Goal: Task Accomplishment & Management: Manage account settings

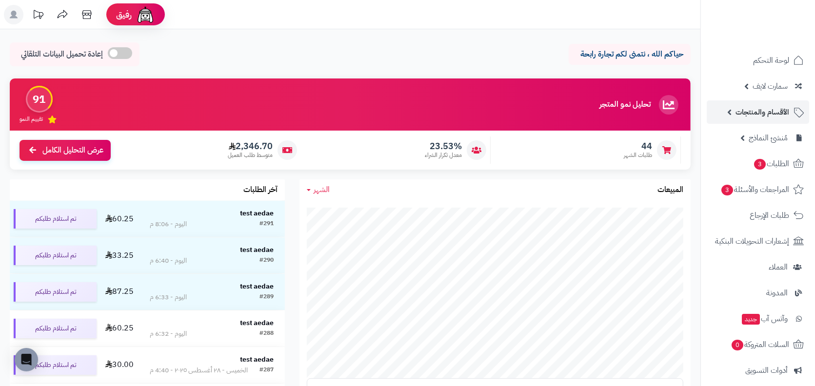
click at [779, 115] on span "الأقسام والمنتجات" at bounding box center [762, 112] width 54 height 14
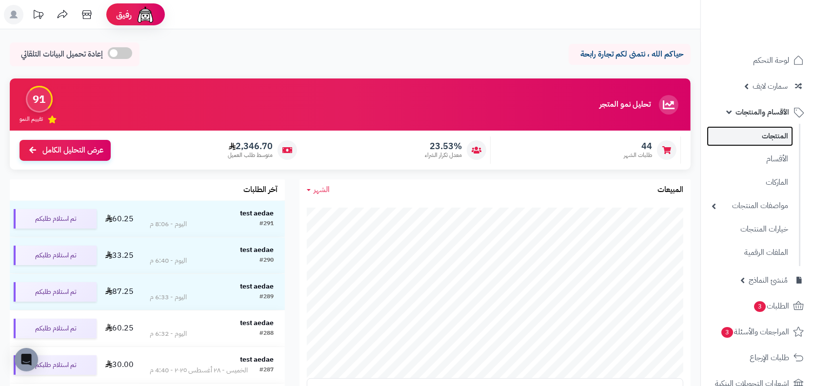
click at [769, 133] on link "المنتجات" at bounding box center [749, 136] width 86 height 20
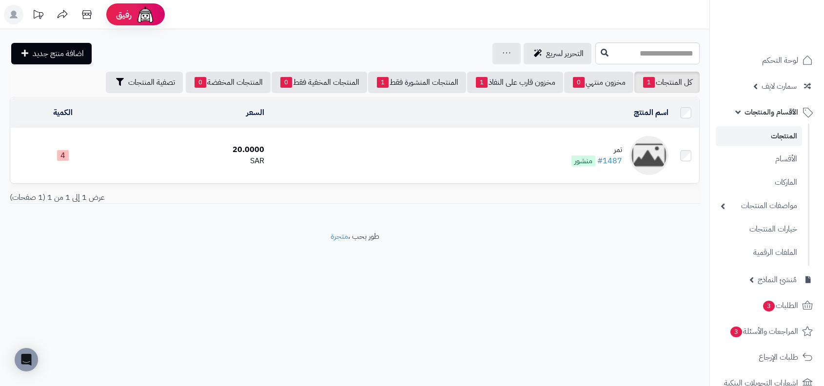
click at [604, 147] on div "تمر" at bounding box center [596, 149] width 51 height 11
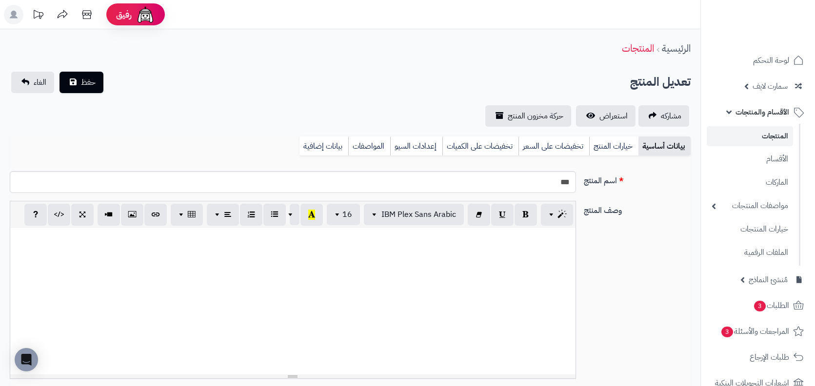
select select
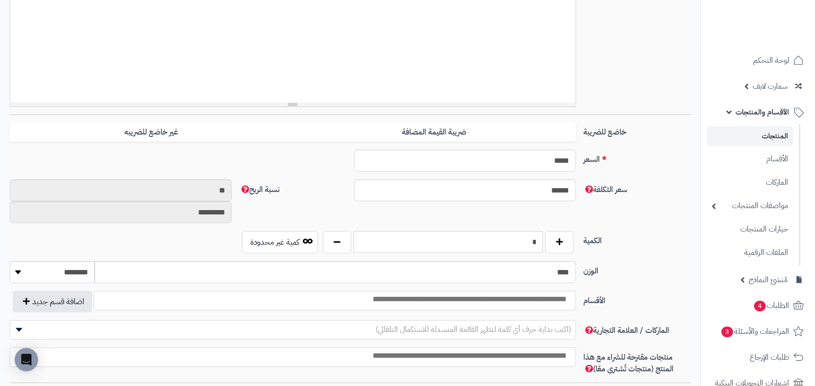
scroll to position [321, 0]
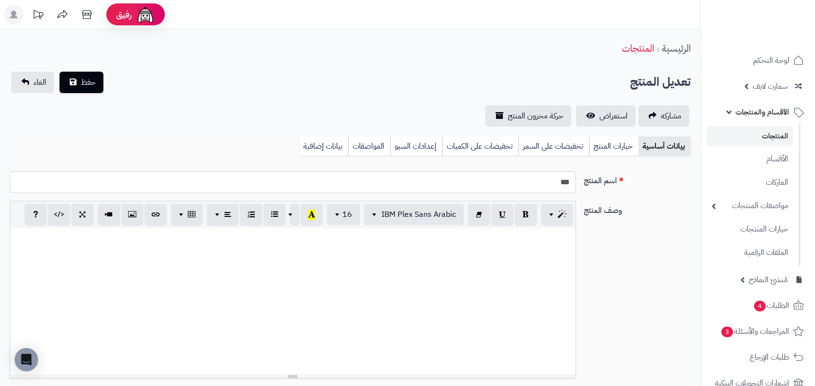
select select
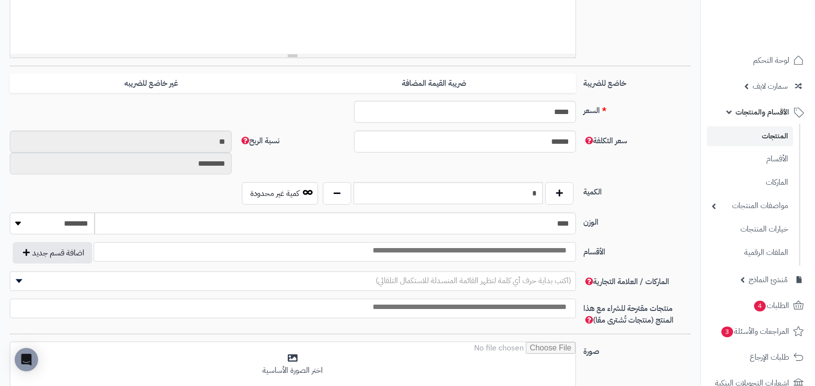
scroll to position [345, 0]
click at [743, 110] on span "الأقسام والمنتجات" at bounding box center [762, 112] width 54 height 14
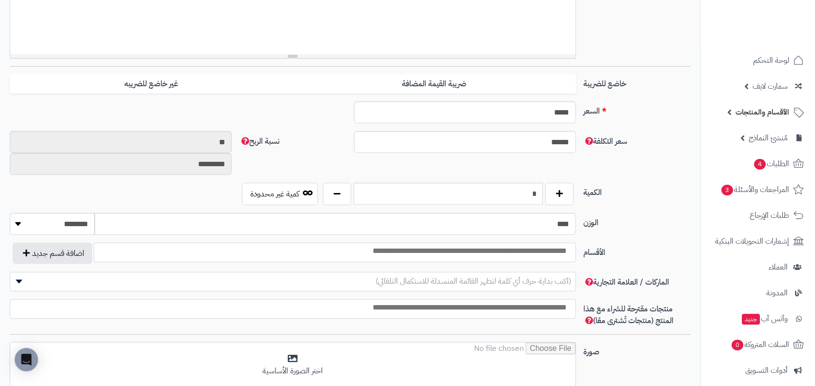
click at [743, 110] on span "الأقسام والمنتجات" at bounding box center [762, 112] width 54 height 14
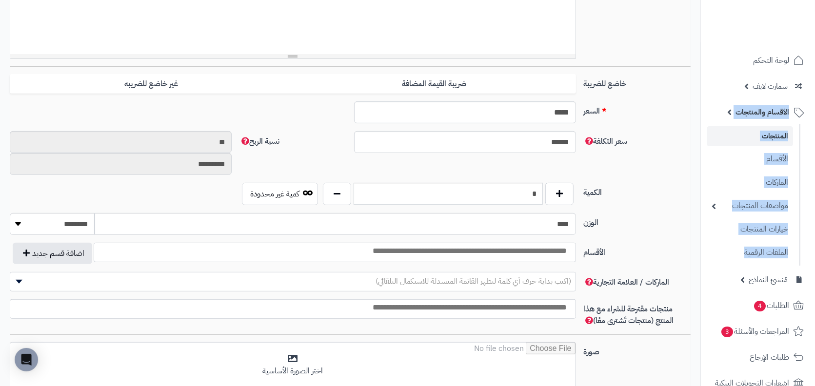
click at [755, 128] on link "المنتجات" at bounding box center [749, 136] width 86 height 20
